Goal: Task Accomplishment & Management: Manage account settings

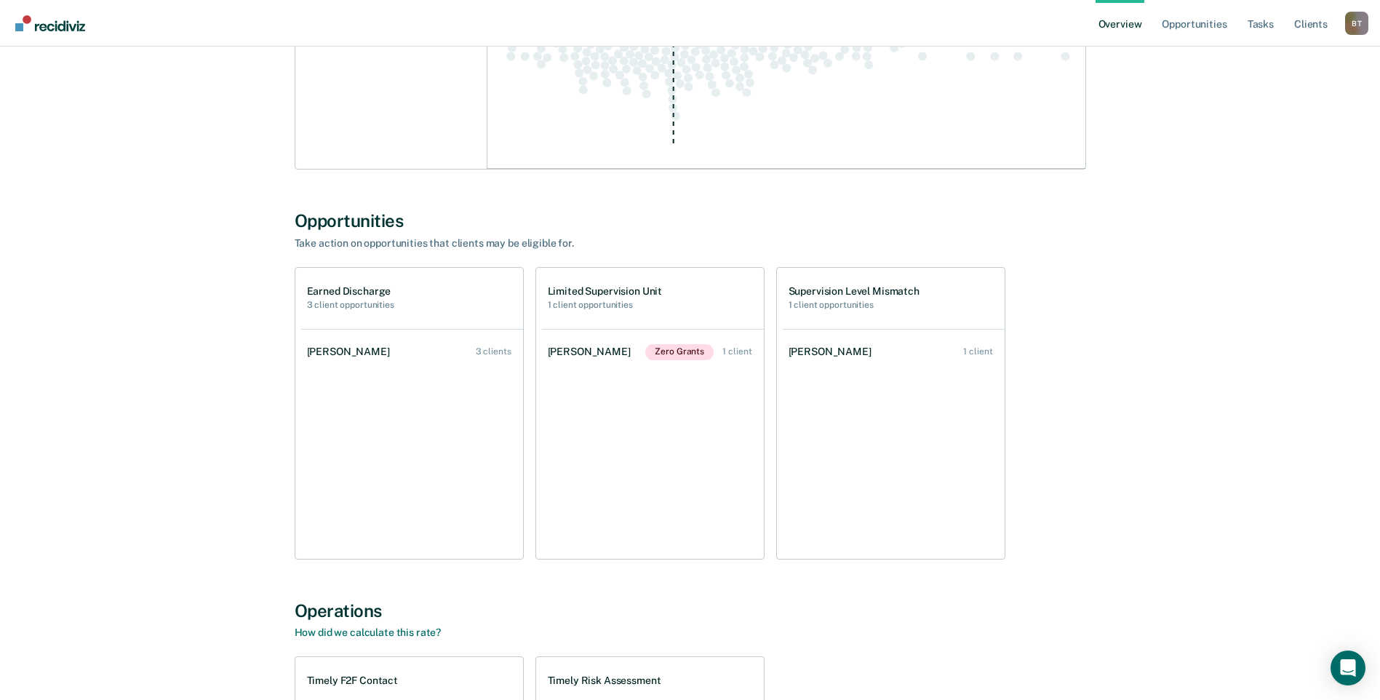
scroll to position [905, 0]
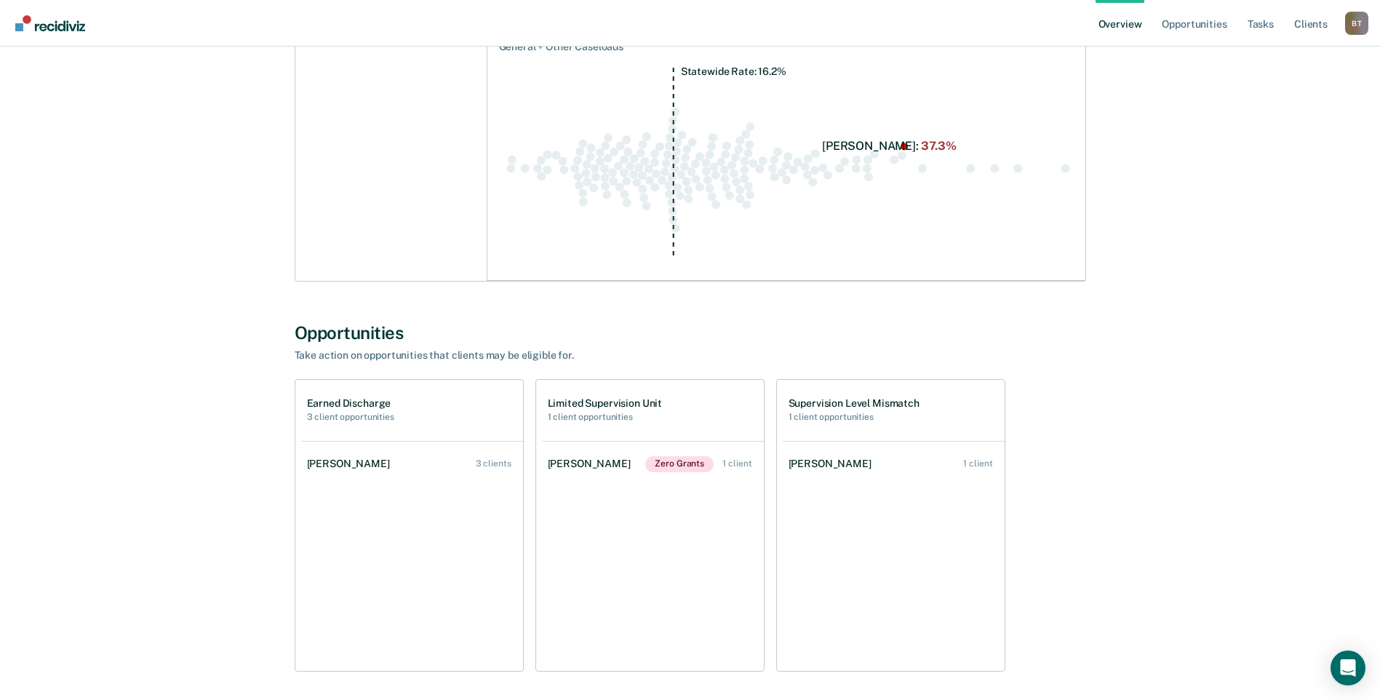
click at [333, 460] on div "[PERSON_NAME]" at bounding box center [351, 463] width 89 height 12
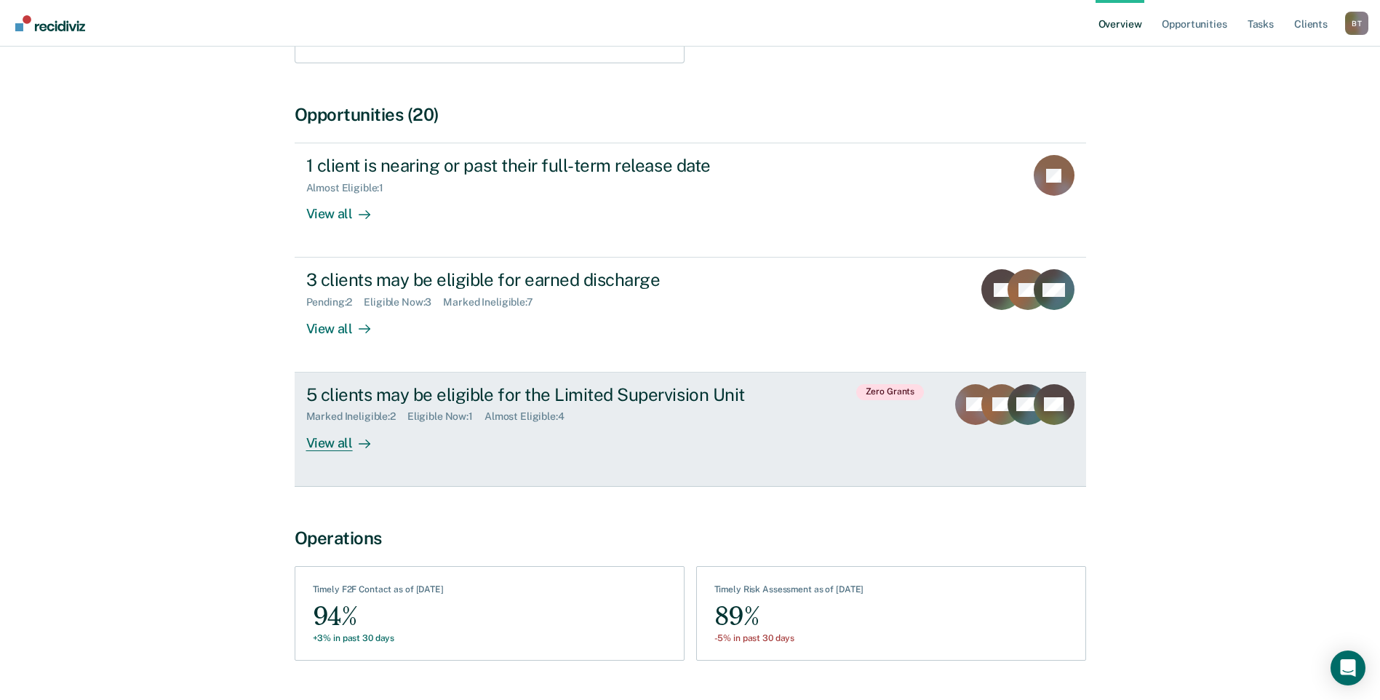
scroll to position [436, 0]
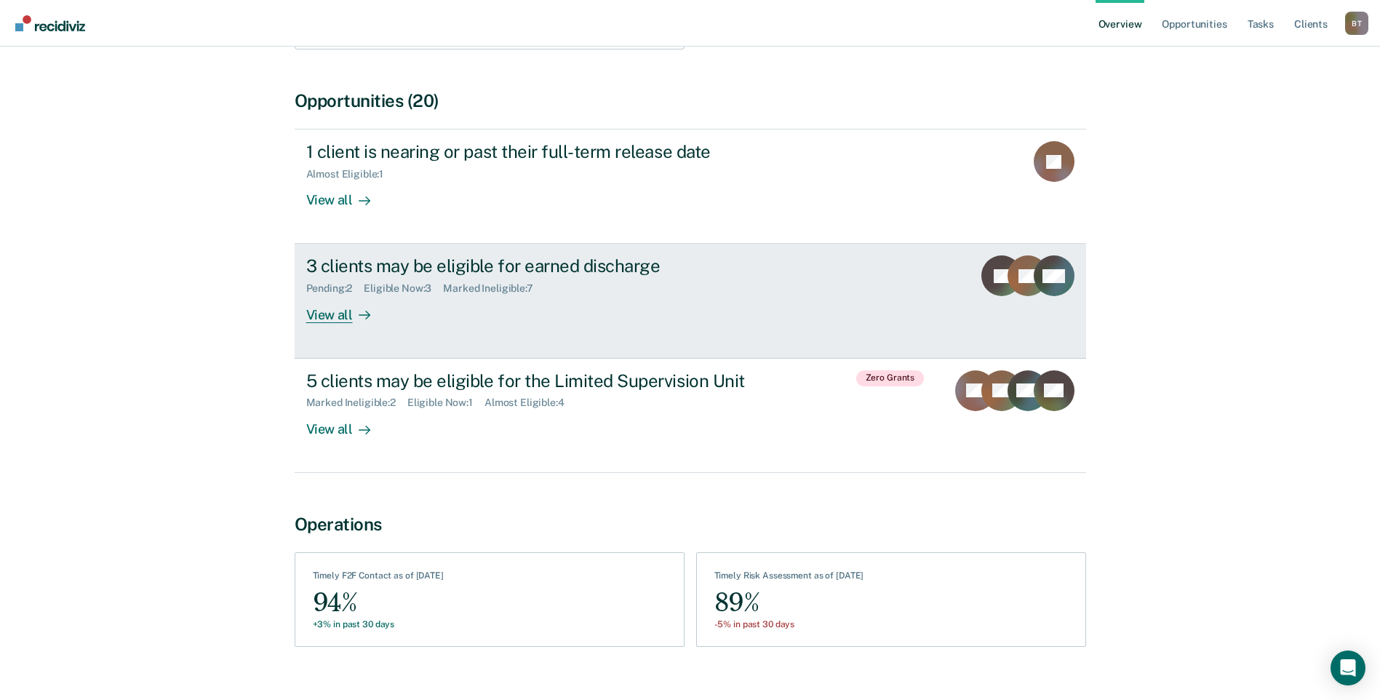
click at [333, 297] on div "View all" at bounding box center [346, 309] width 81 height 28
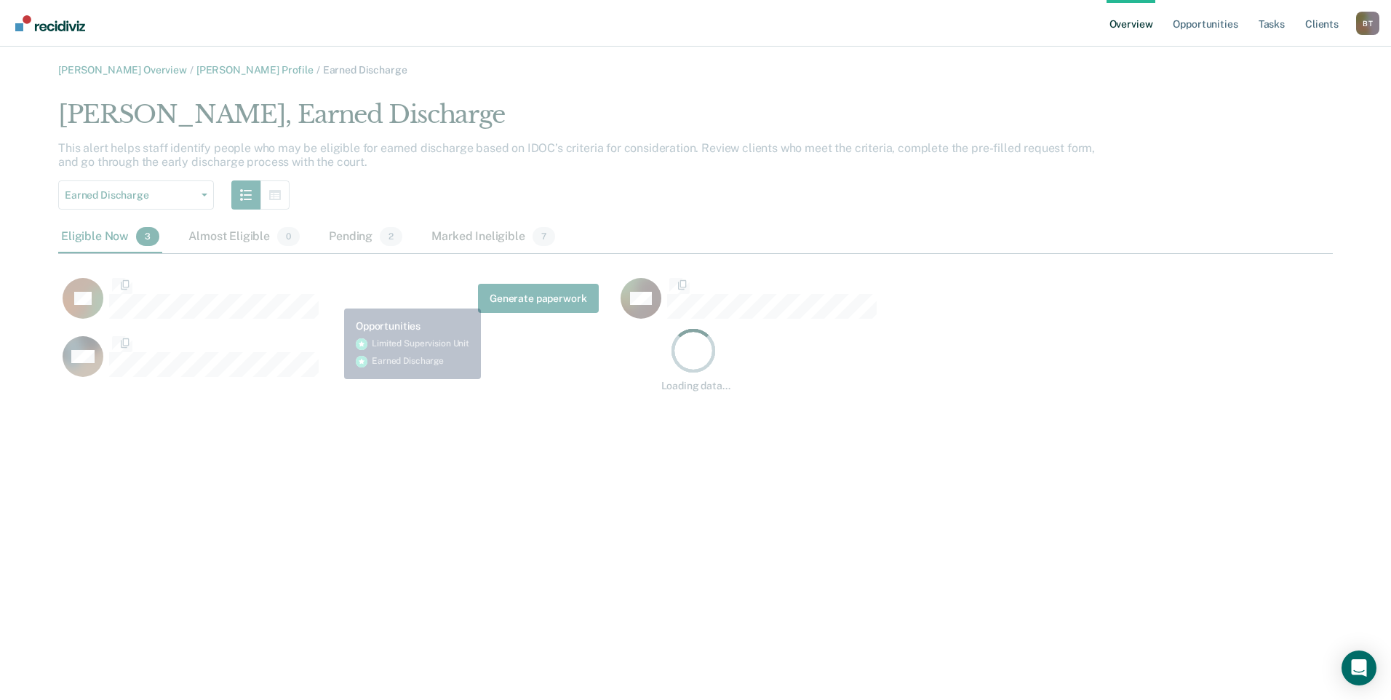
scroll to position [283, 1263]
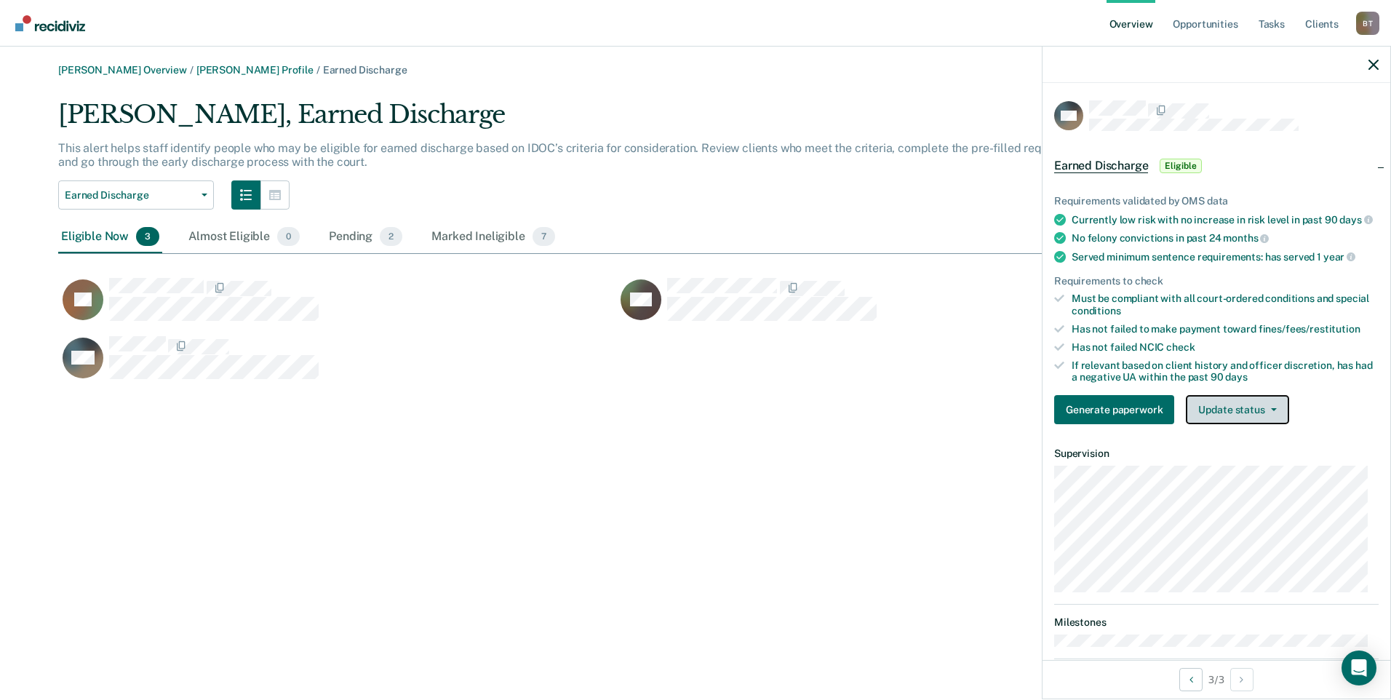
click at [1236, 422] on button "Update status" at bounding box center [1236, 409] width 103 height 29
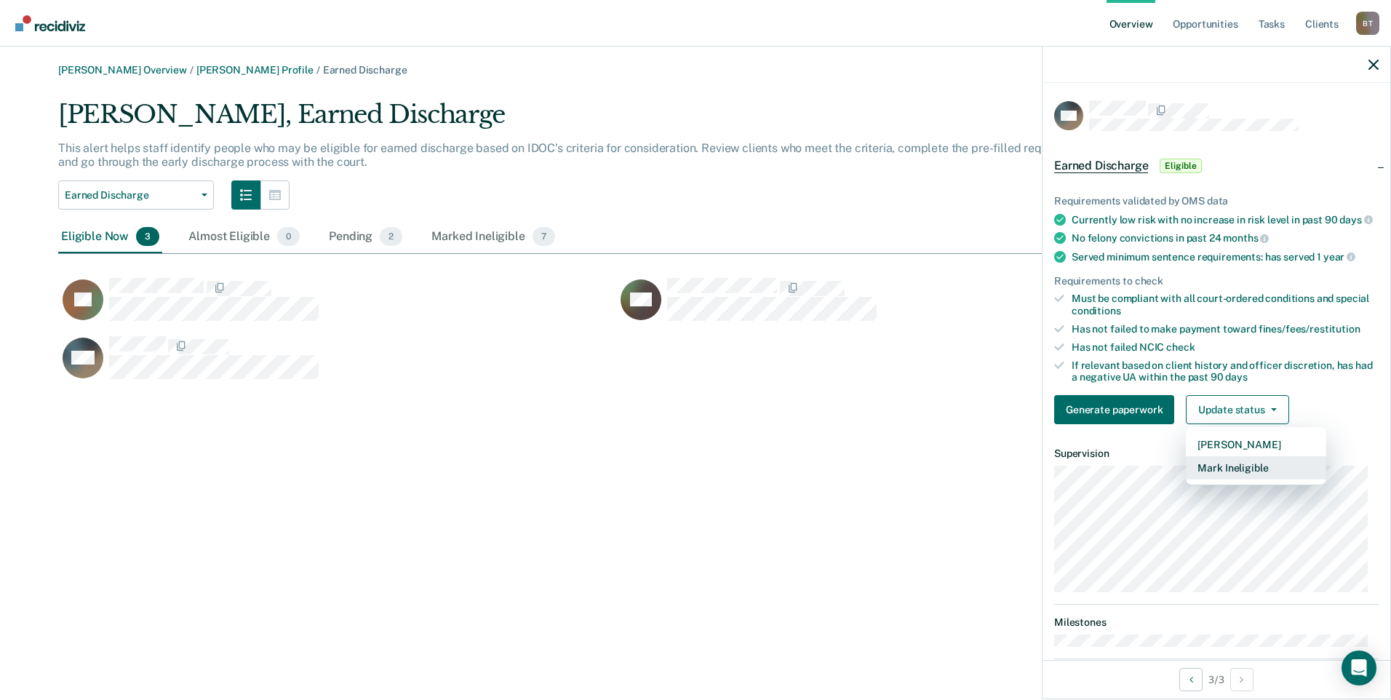
click at [1236, 479] on button "Mark Ineligible" at bounding box center [1255, 467] width 140 height 23
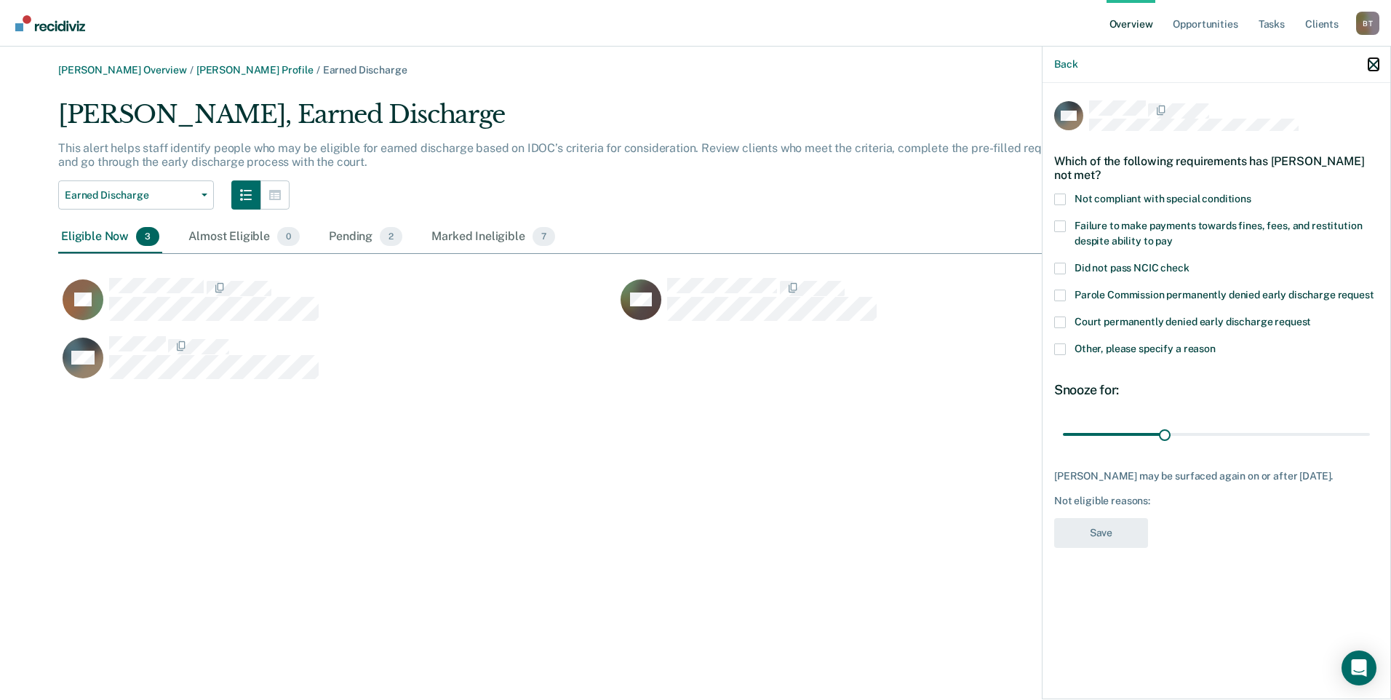
click at [1371, 64] on icon "button" at bounding box center [1373, 65] width 10 height 10
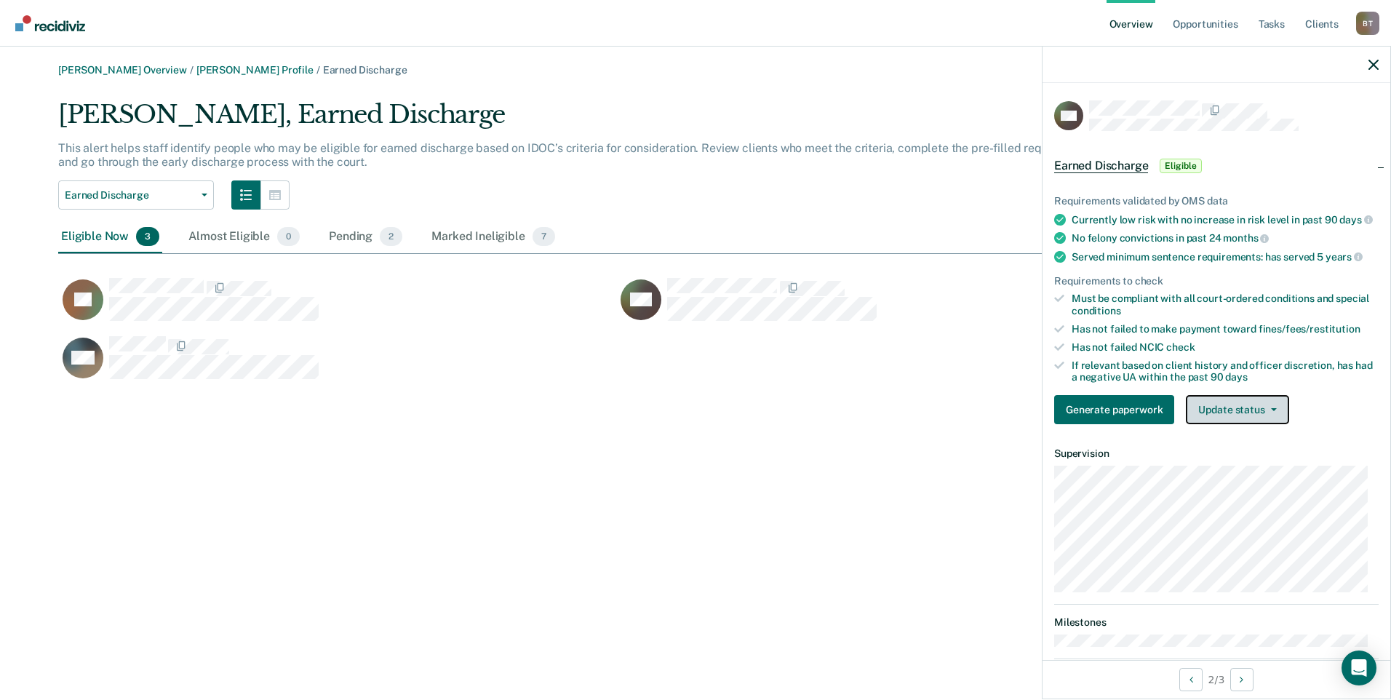
click at [1220, 416] on button "Update status" at bounding box center [1236, 409] width 103 height 29
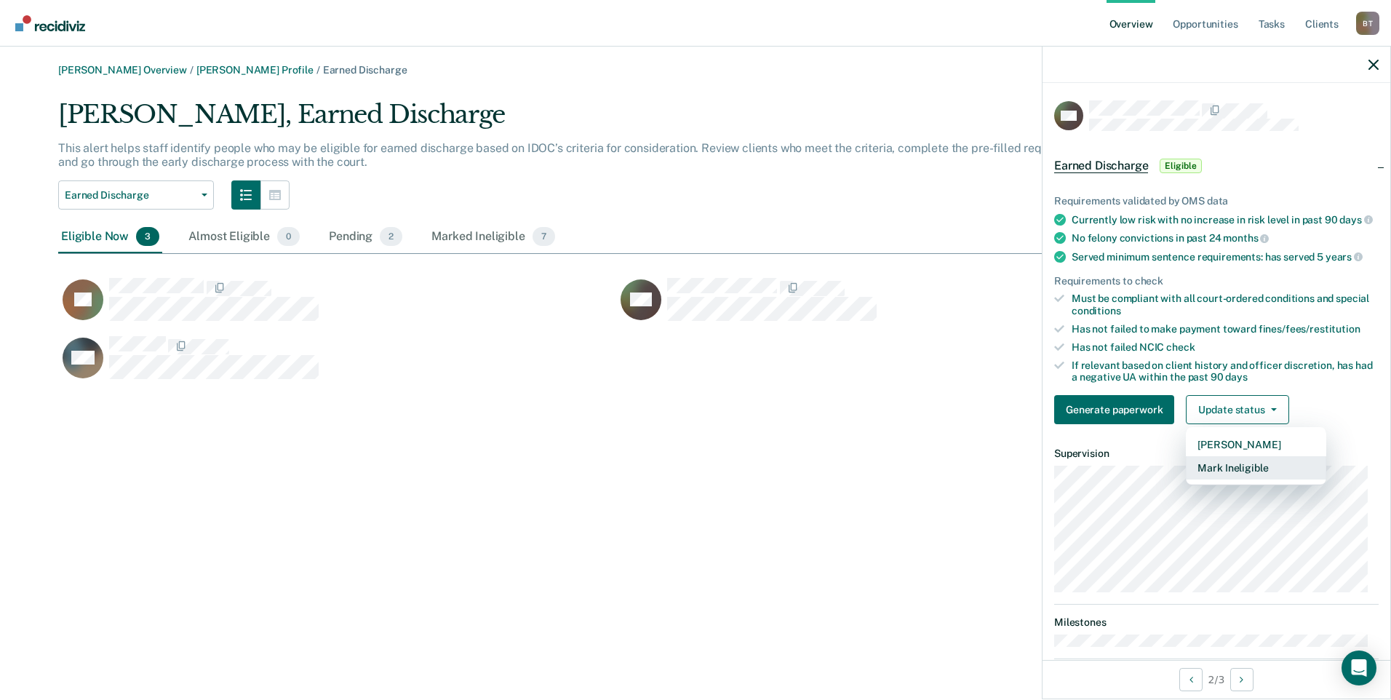
click at [1224, 477] on button "Mark Ineligible" at bounding box center [1255, 467] width 140 height 23
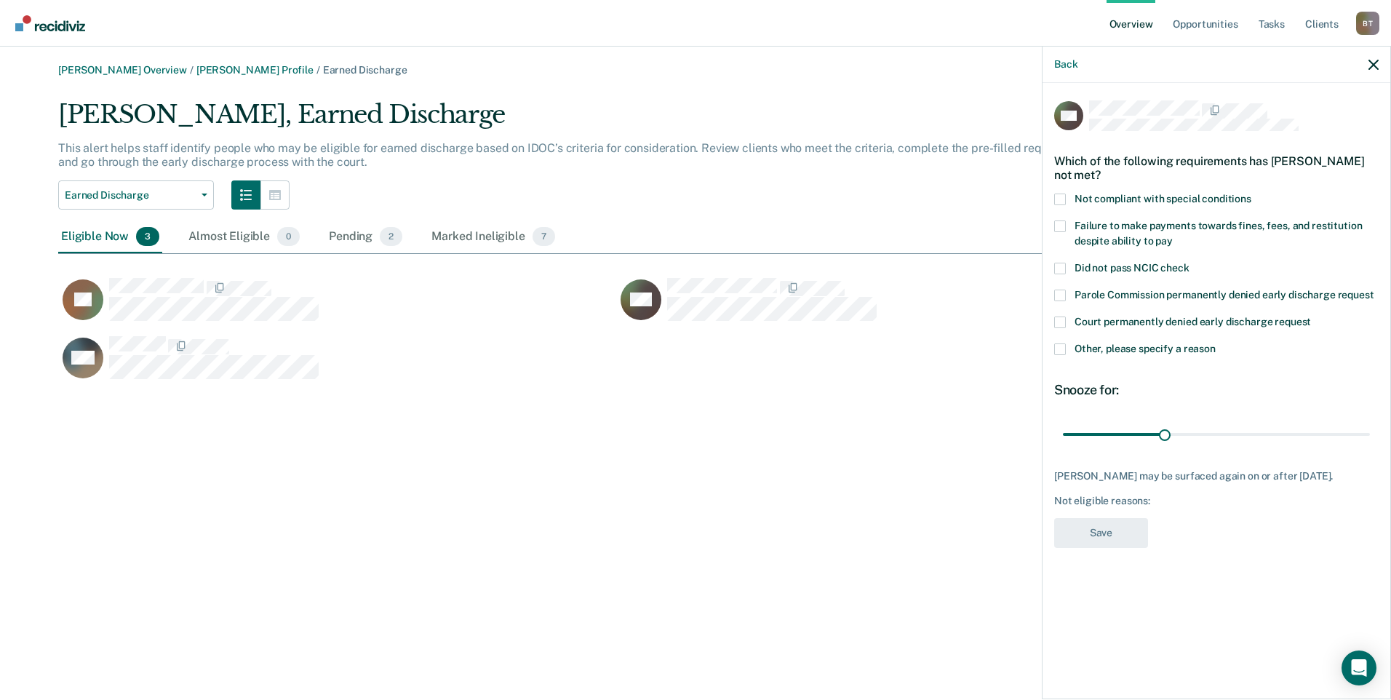
click at [1061, 224] on span at bounding box center [1060, 226] width 12 height 12
click at [1172, 236] on input "Failure to make payments towards fines, fees, and restitution despite ability t…" at bounding box center [1172, 236] width 0 height 0
drag, startPoint x: 1160, startPoint y: 431, endPoint x: 1372, endPoint y: 431, distance: 211.6
type input "90"
click at [1369, 431] on input "range" at bounding box center [1216, 433] width 307 height 25
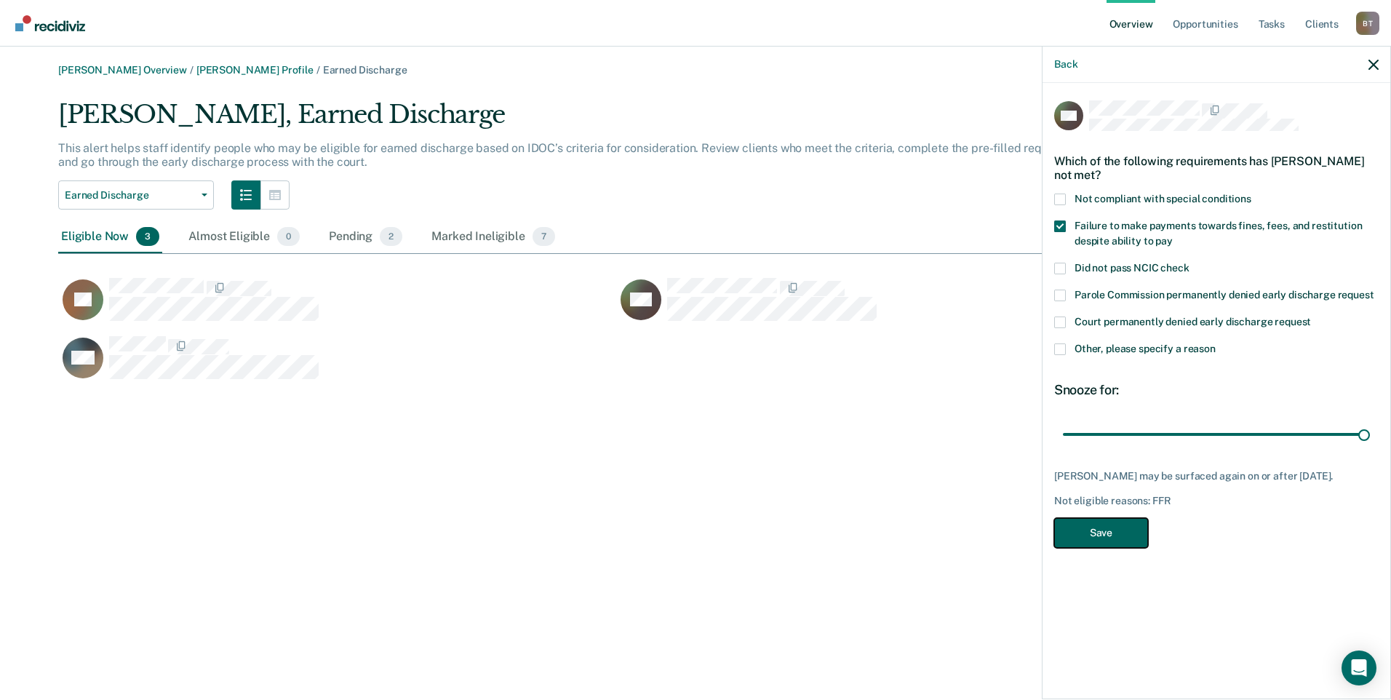
click at [1092, 542] on button "Save" at bounding box center [1101, 533] width 94 height 30
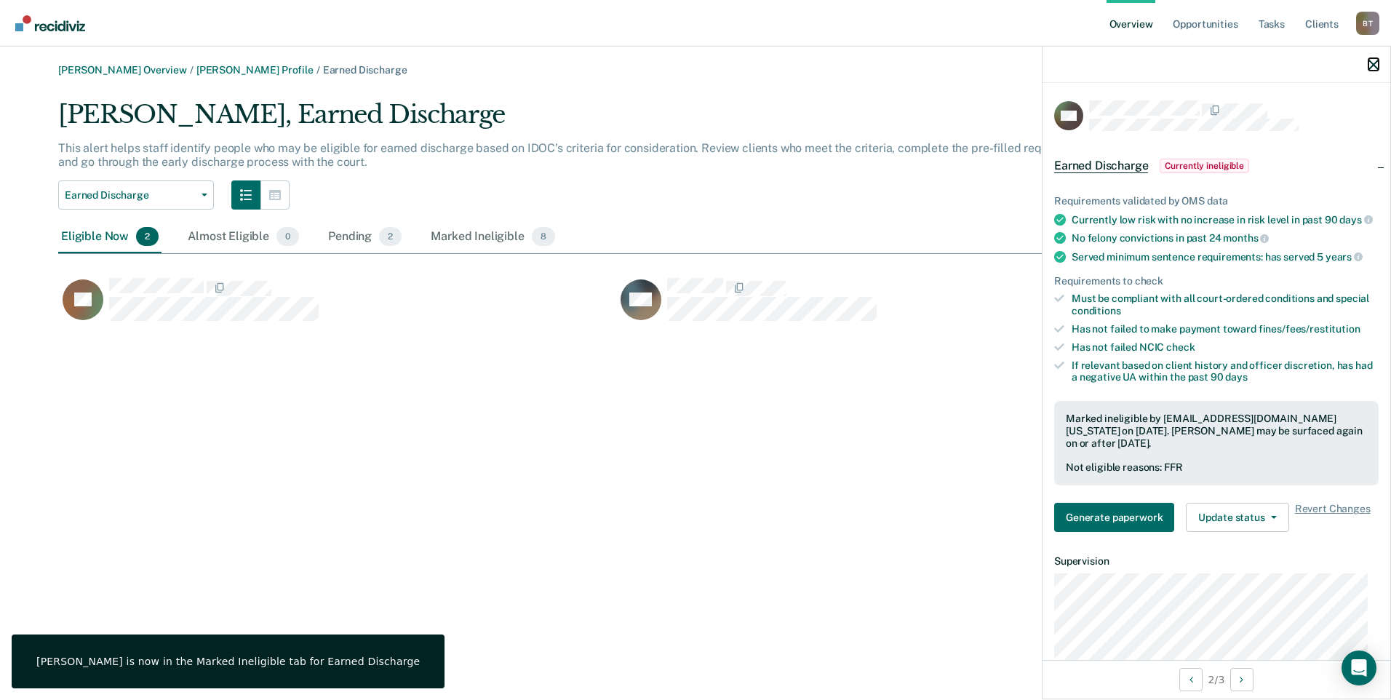
click at [1369, 62] on icon "button" at bounding box center [1373, 65] width 10 height 10
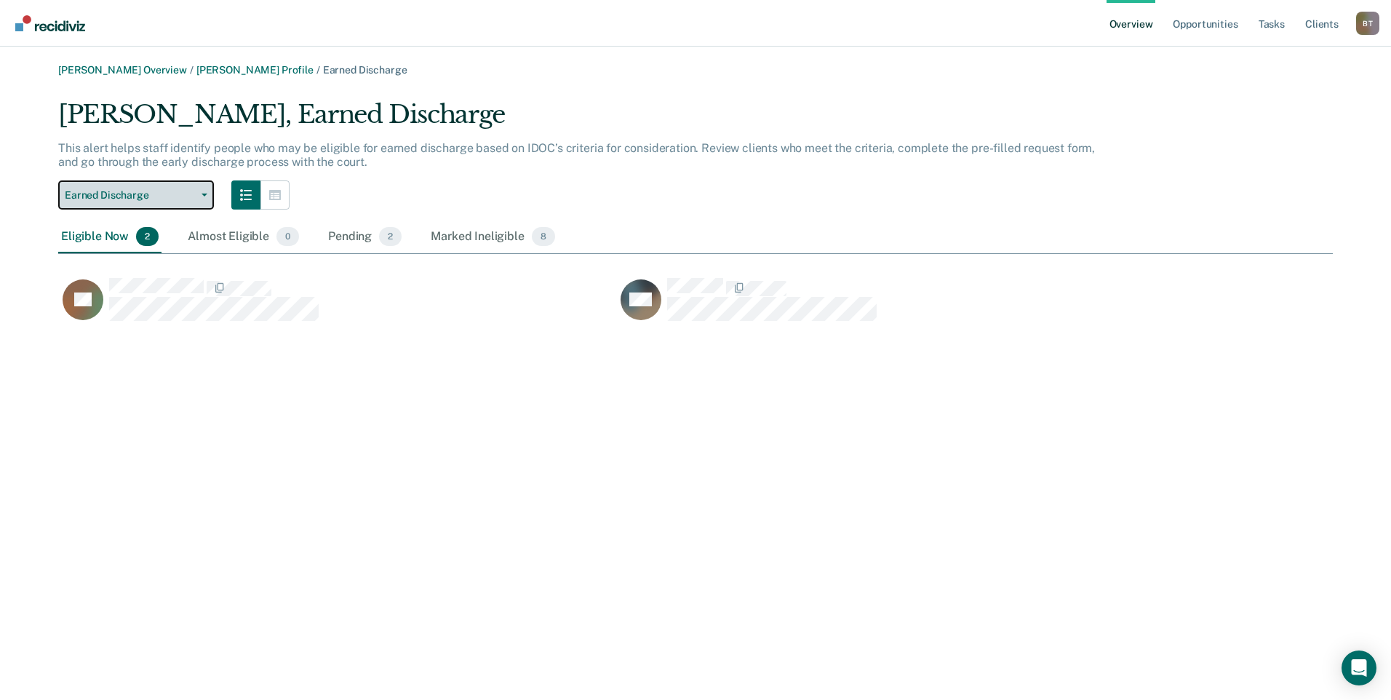
click at [206, 198] on button "Earned Discharge" at bounding box center [136, 194] width 156 height 29
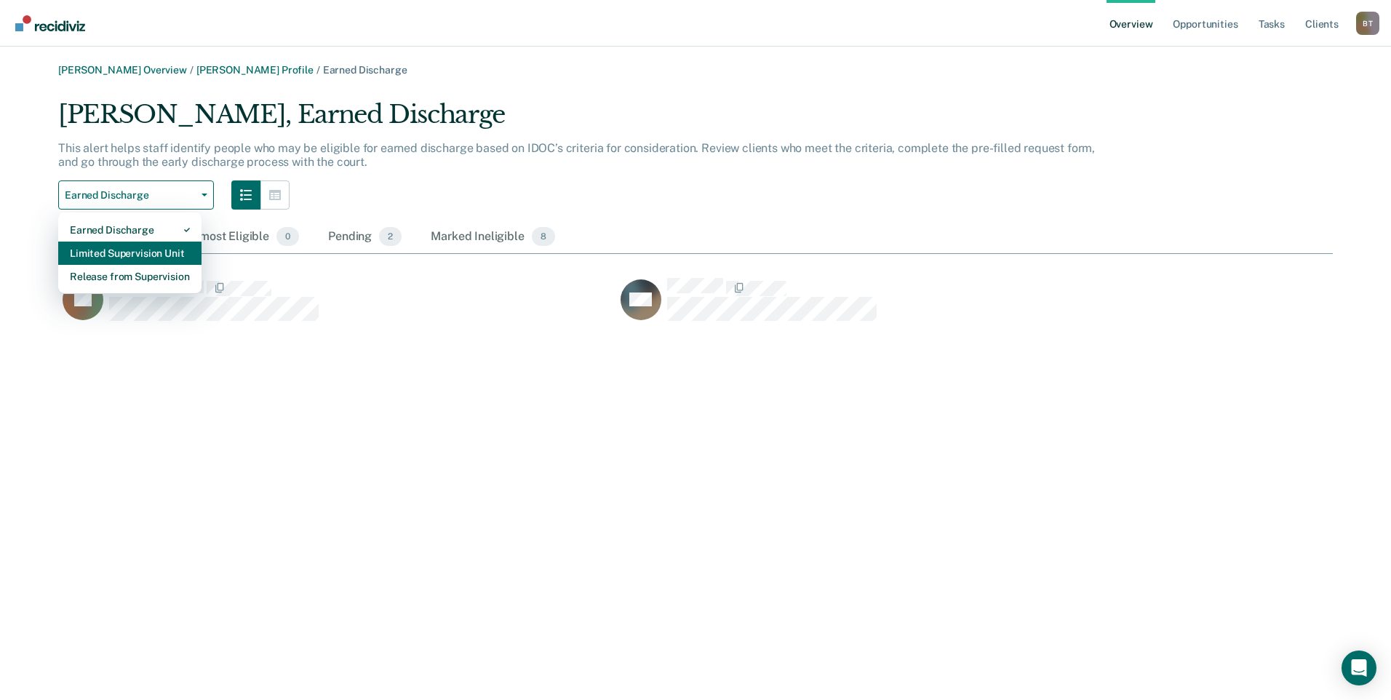
click at [178, 249] on div "Limited Supervision Unit" at bounding box center [130, 252] width 120 height 23
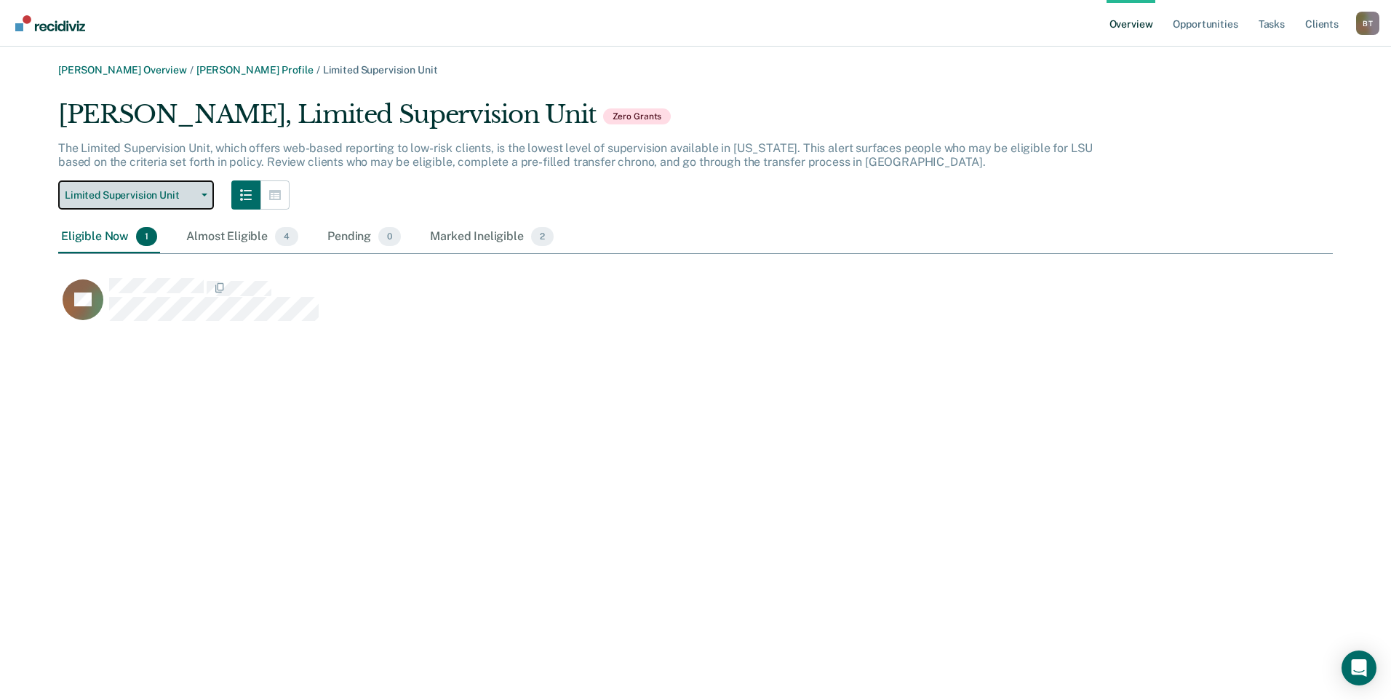
click at [202, 193] on icon "button" at bounding box center [204, 194] width 6 height 3
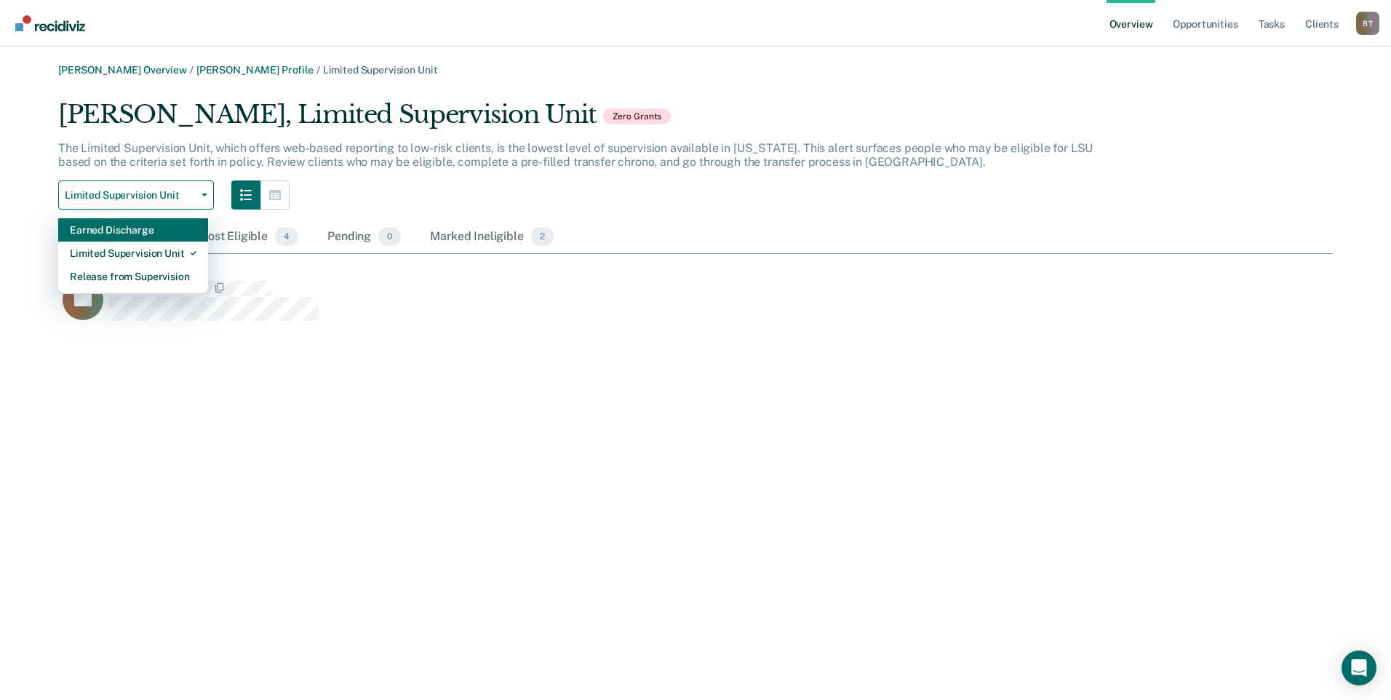
click at [153, 229] on div "Earned Discharge" at bounding box center [133, 229] width 127 height 23
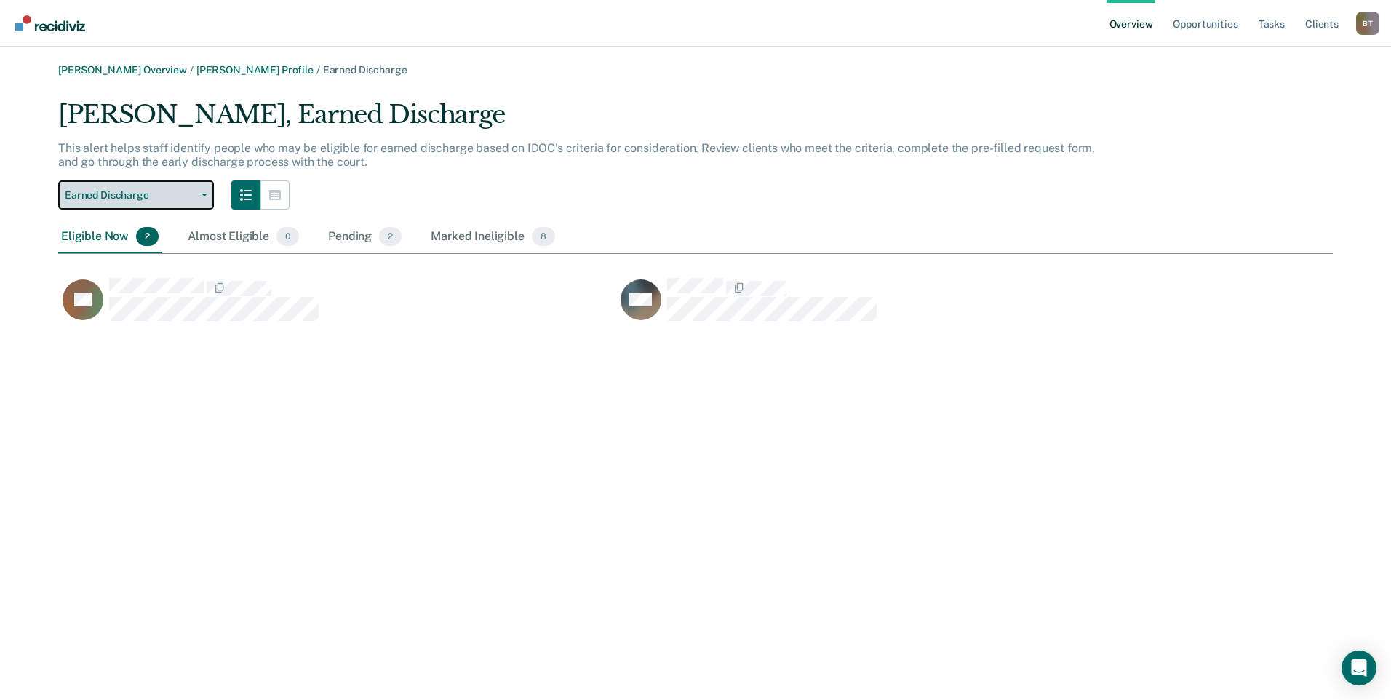
click at [201, 196] on button "Earned Discharge" at bounding box center [136, 194] width 156 height 29
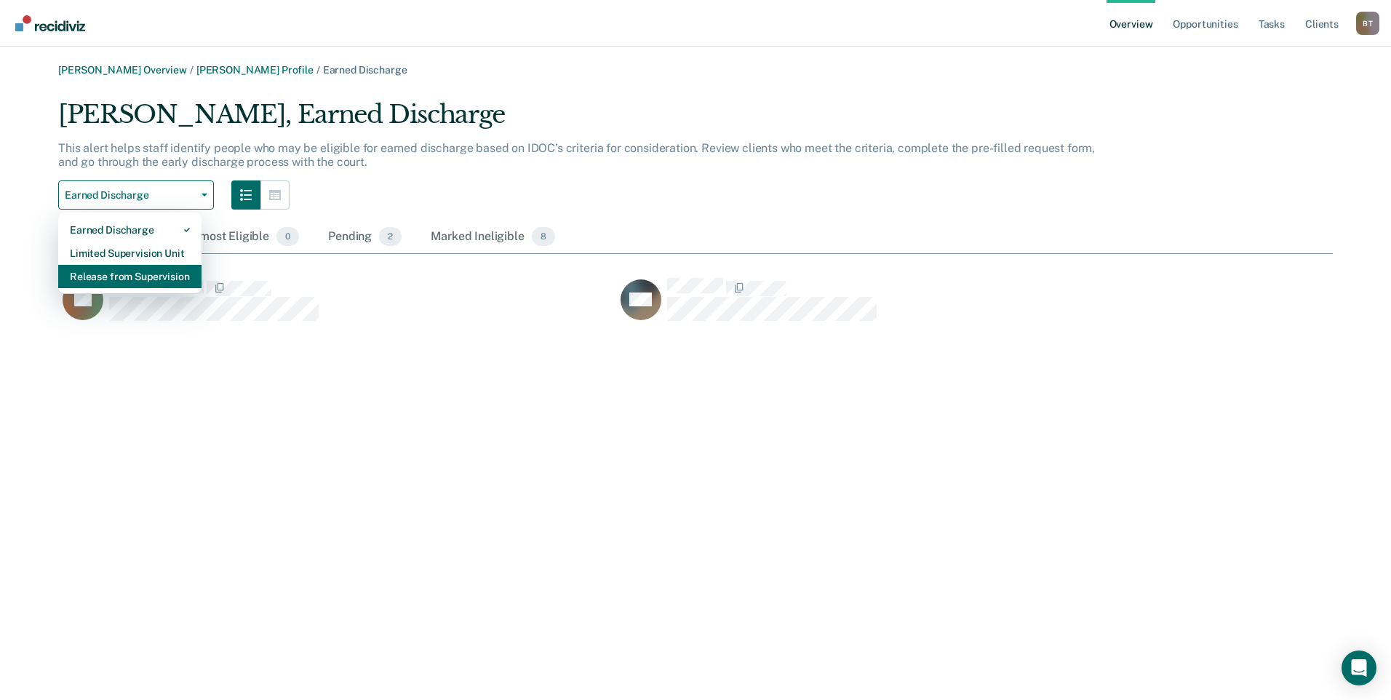
click at [153, 276] on div "Release from Supervision" at bounding box center [130, 276] width 120 height 23
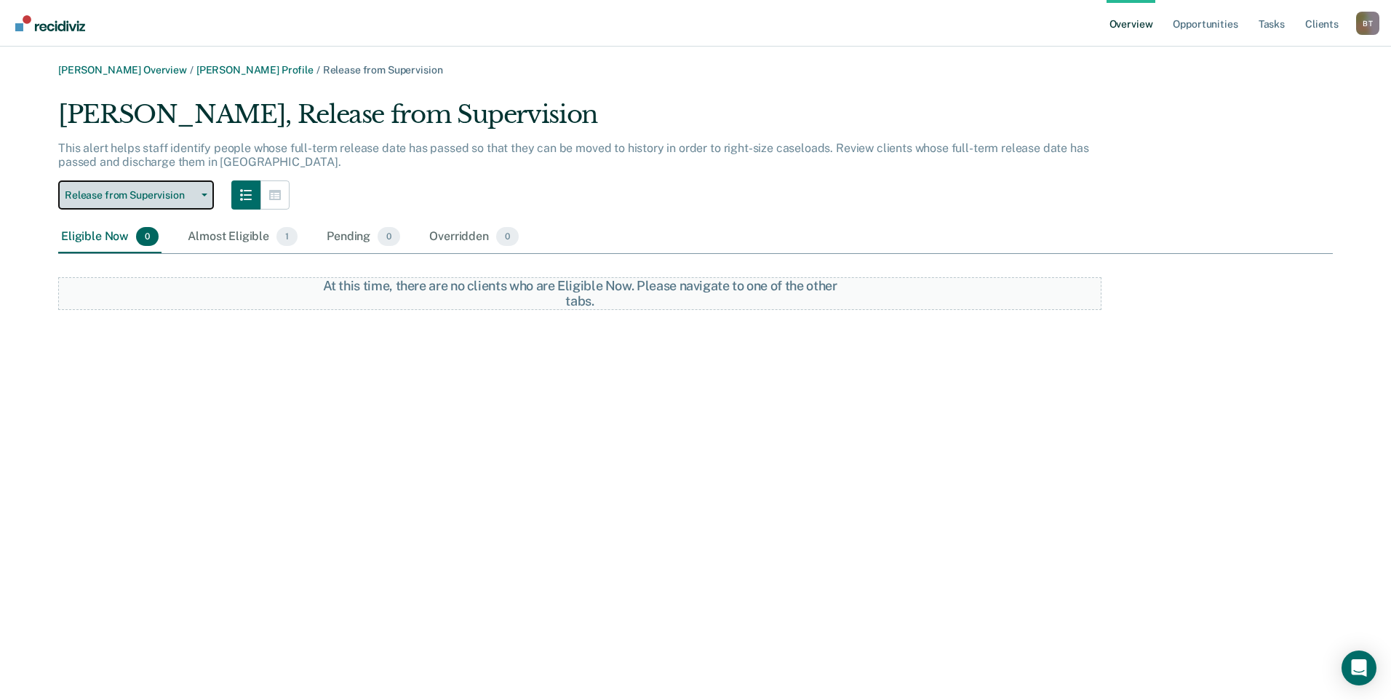
click at [207, 194] on icon "button" at bounding box center [204, 194] width 6 height 3
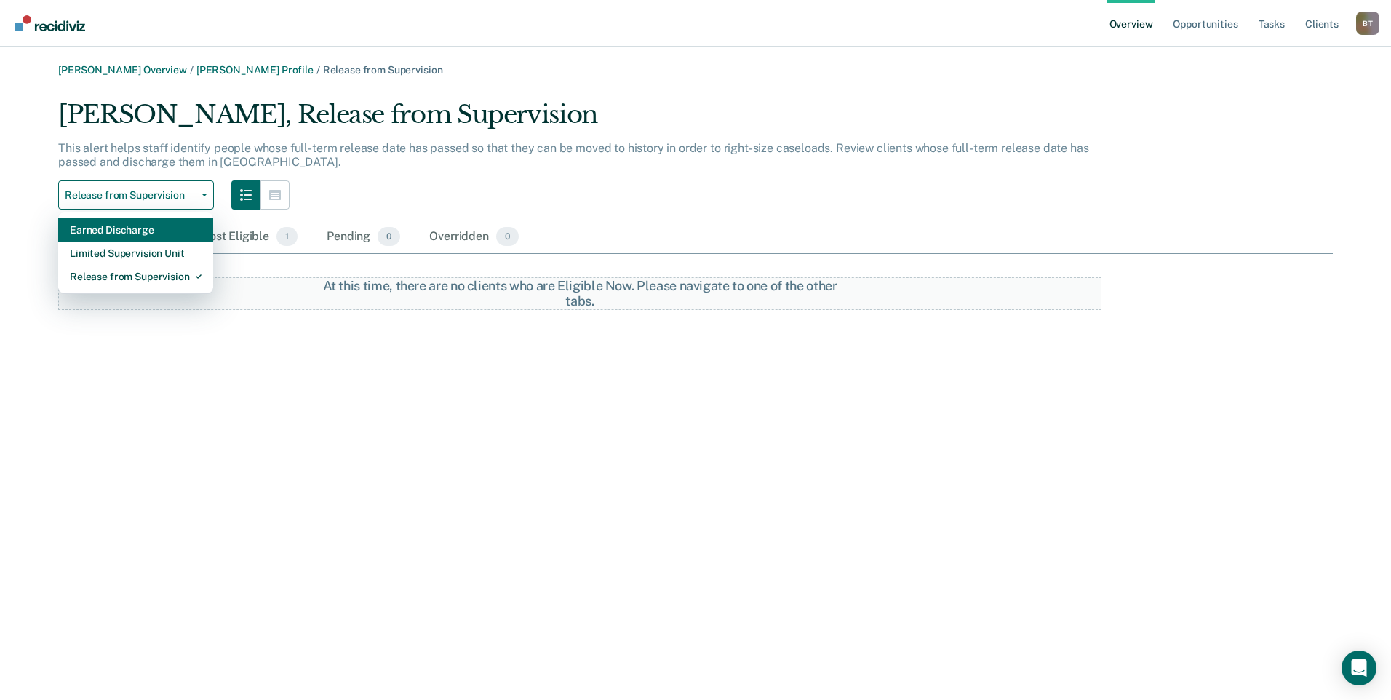
click at [164, 225] on div "Earned Discharge" at bounding box center [136, 229] width 132 height 23
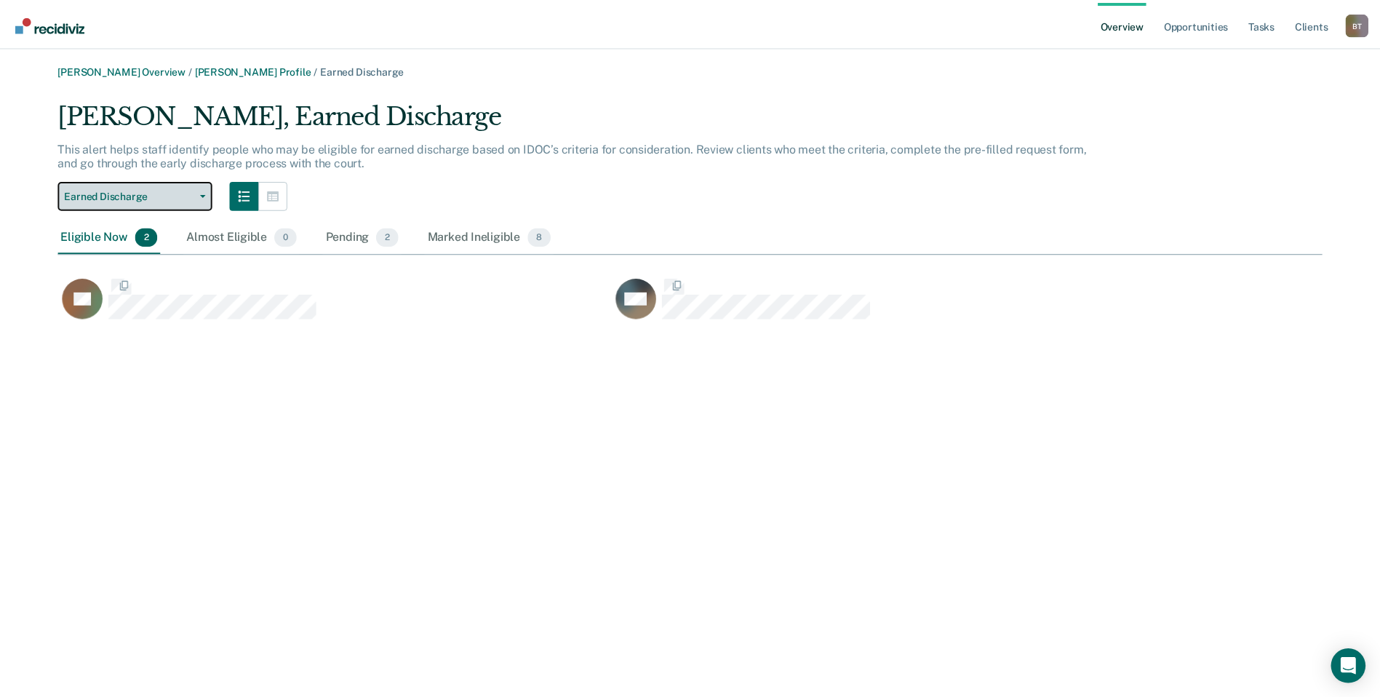
scroll to position [12, 12]
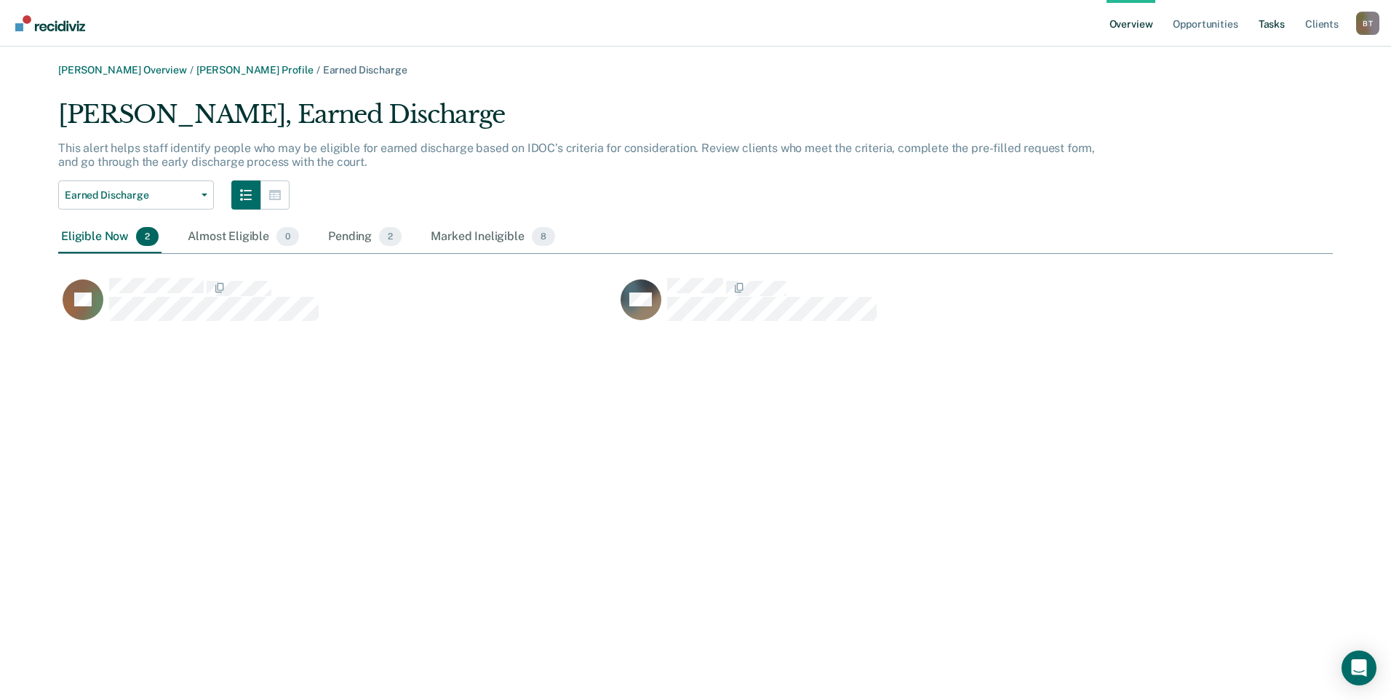
click at [1273, 17] on link "Tasks" at bounding box center [1271, 23] width 32 height 47
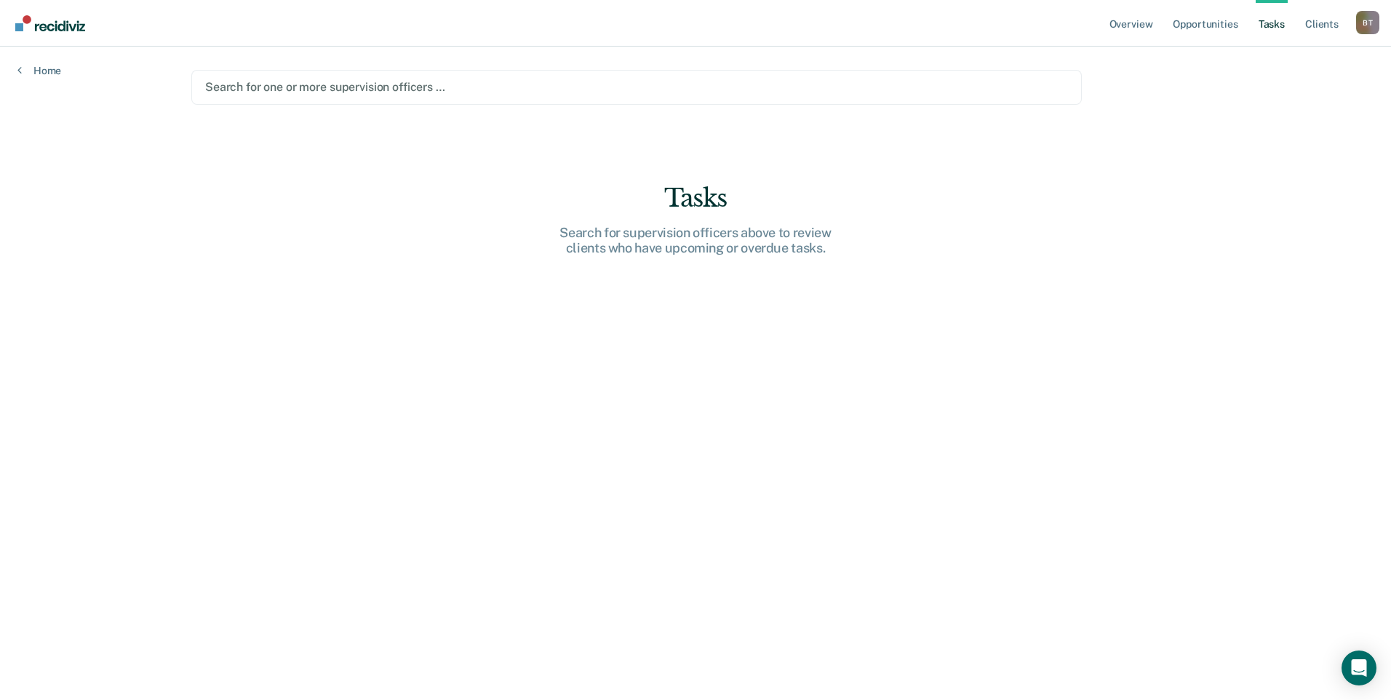
click at [487, 92] on div at bounding box center [636, 87] width 863 height 17
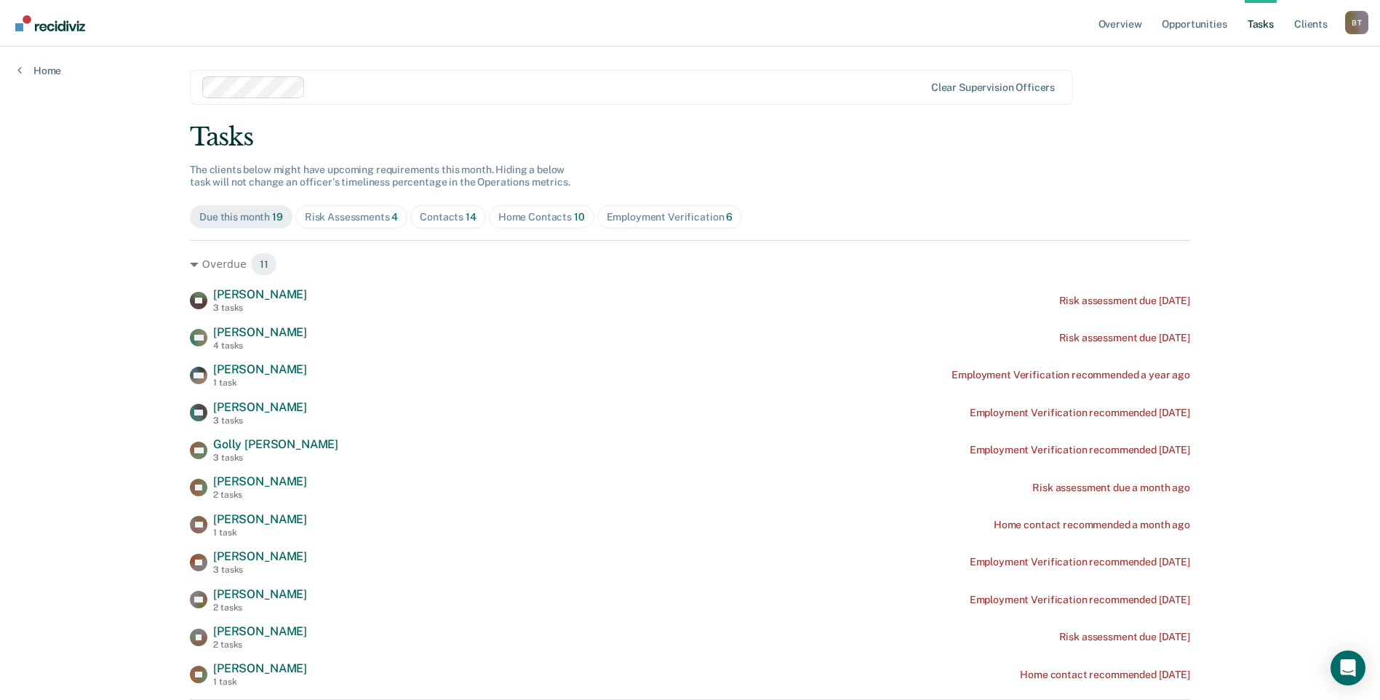
click at [432, 216] on div "Contacts 14" at bounding box center [448, 217] width 57 height 12
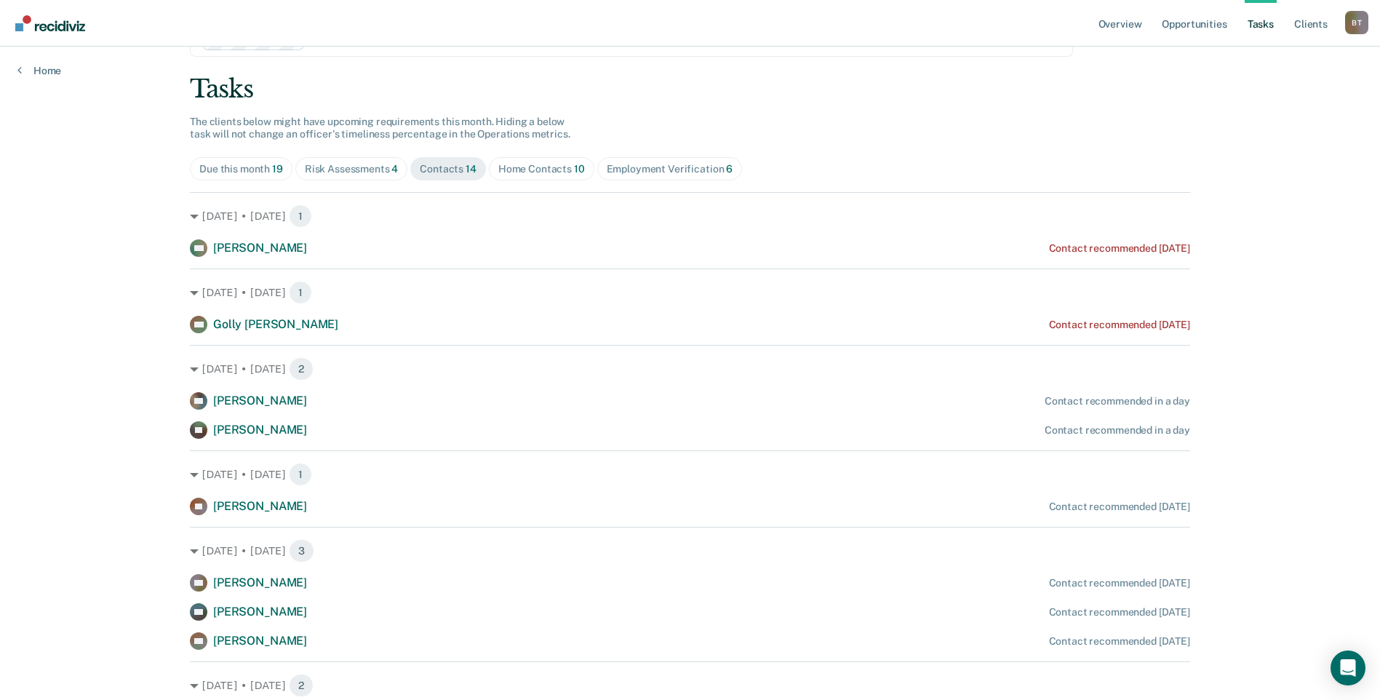
scroll to position [73, 0]
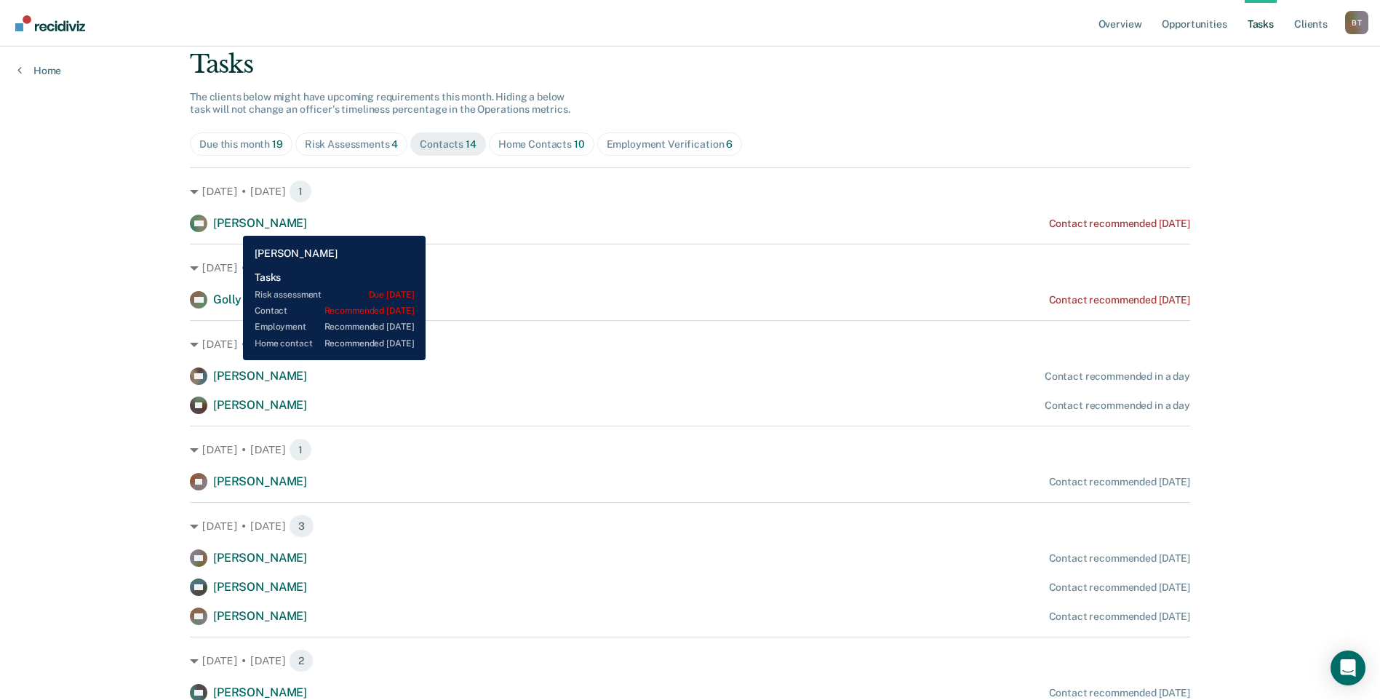
click at [232, 225] on span "[PERSON_NAME]" at bounding box center [260, 223] width 94 height 14
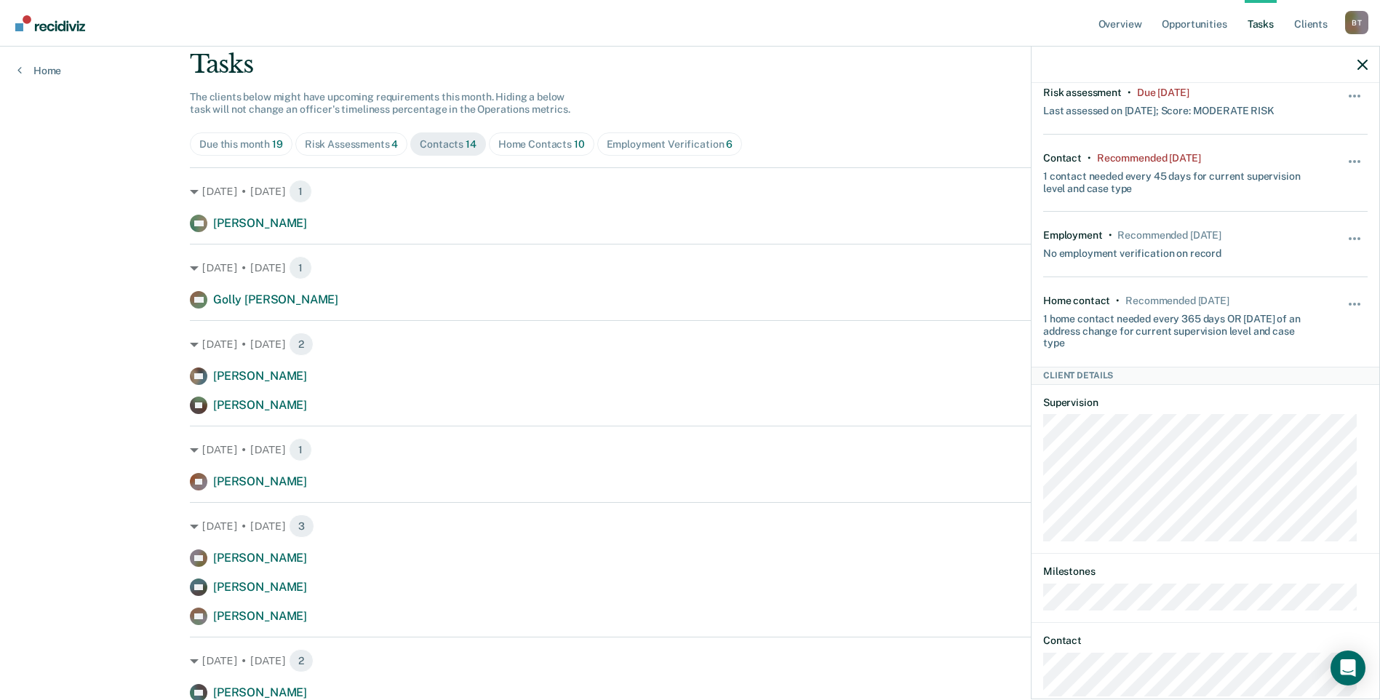
scroll to position [0, 0]
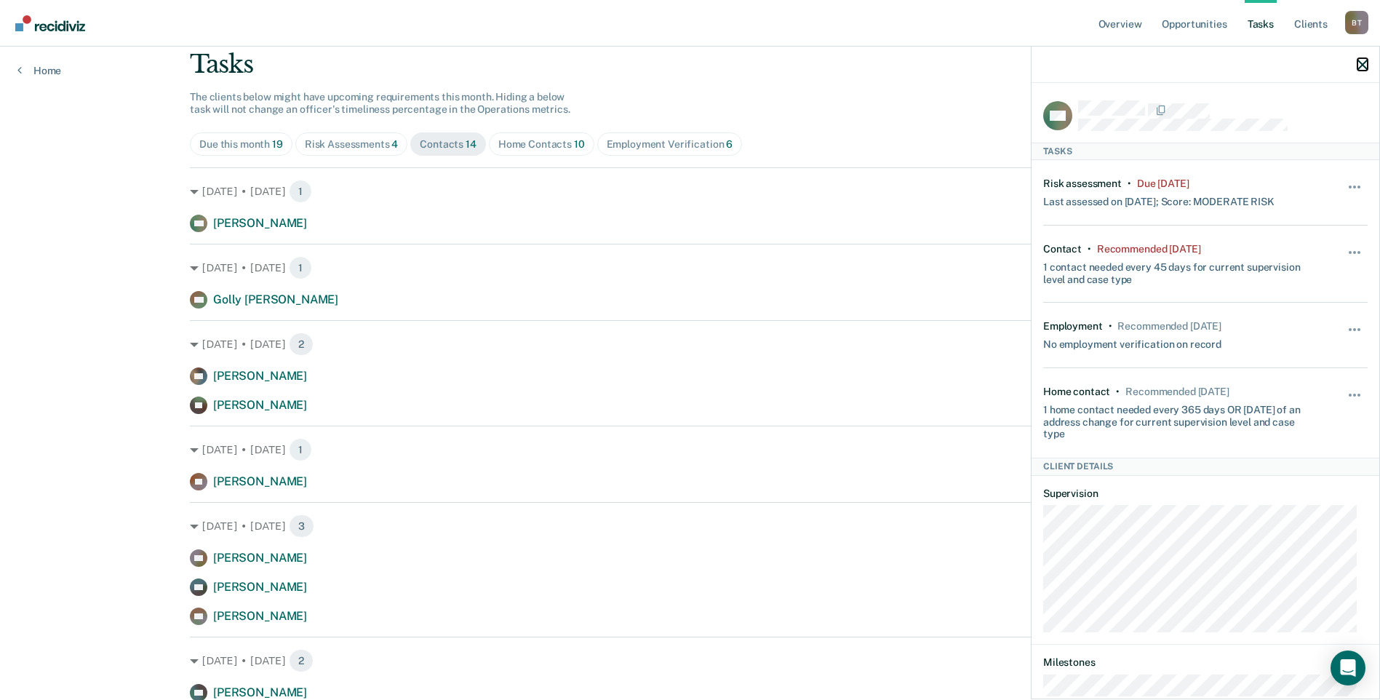
click at [1359, 63] on icon "button" at bounding box center [1362, 65] width 10 height 10
